Goal: Submit feedback/report problem

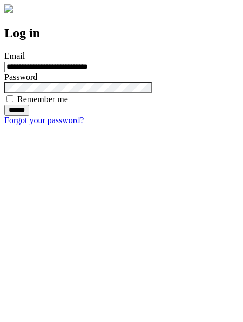
click at [29, 115] on input "******" at bounding box center [16, 110] width 25 height 11
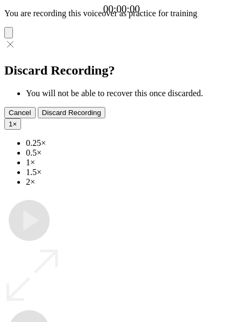
type input "**********"
